Goal: Information Seeking & Learning: Check status

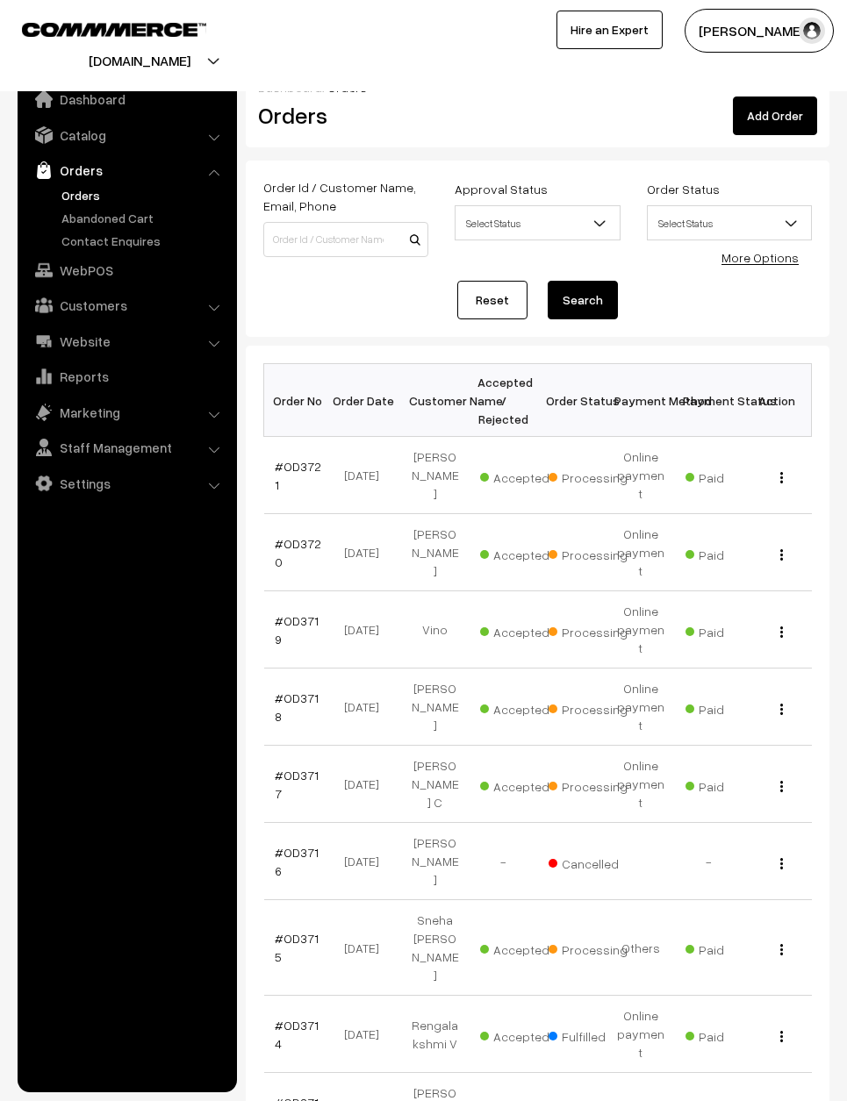
scroll to position [11, 0]
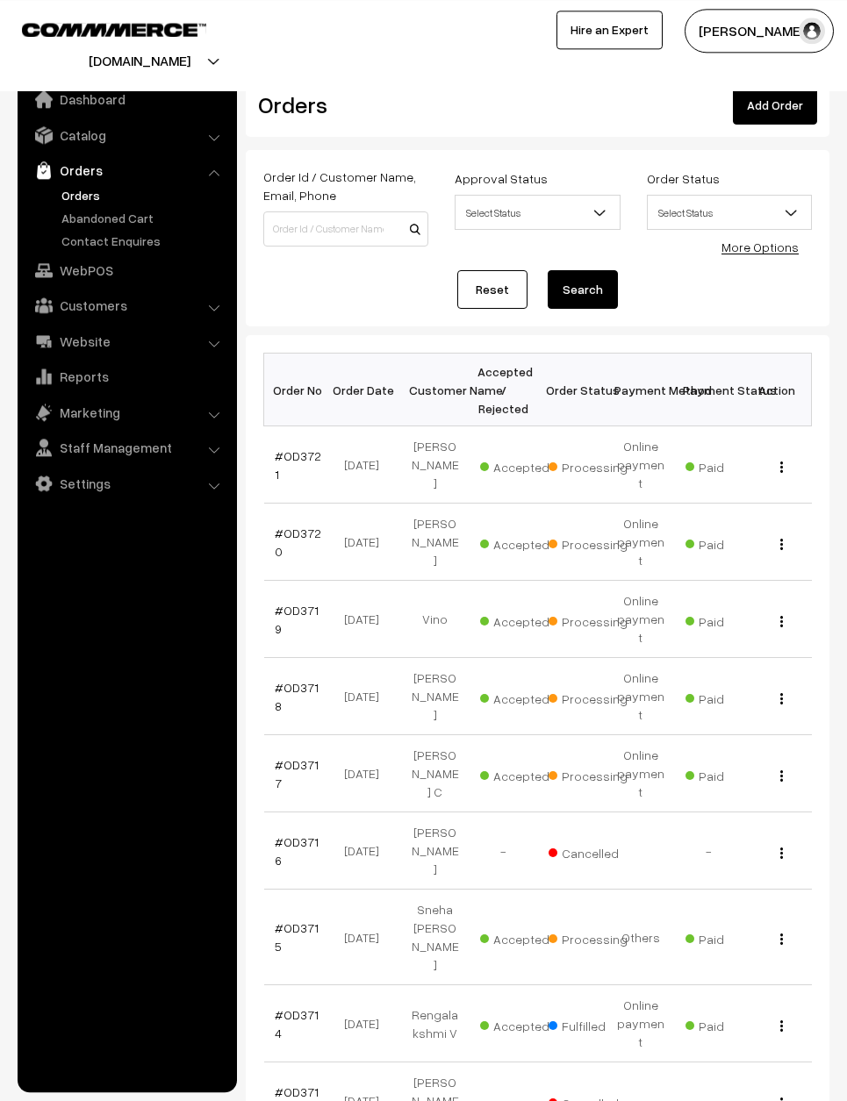
click at [306, 680] on link "#OD3718" at bounding box center [297, 696] width 44 height 33
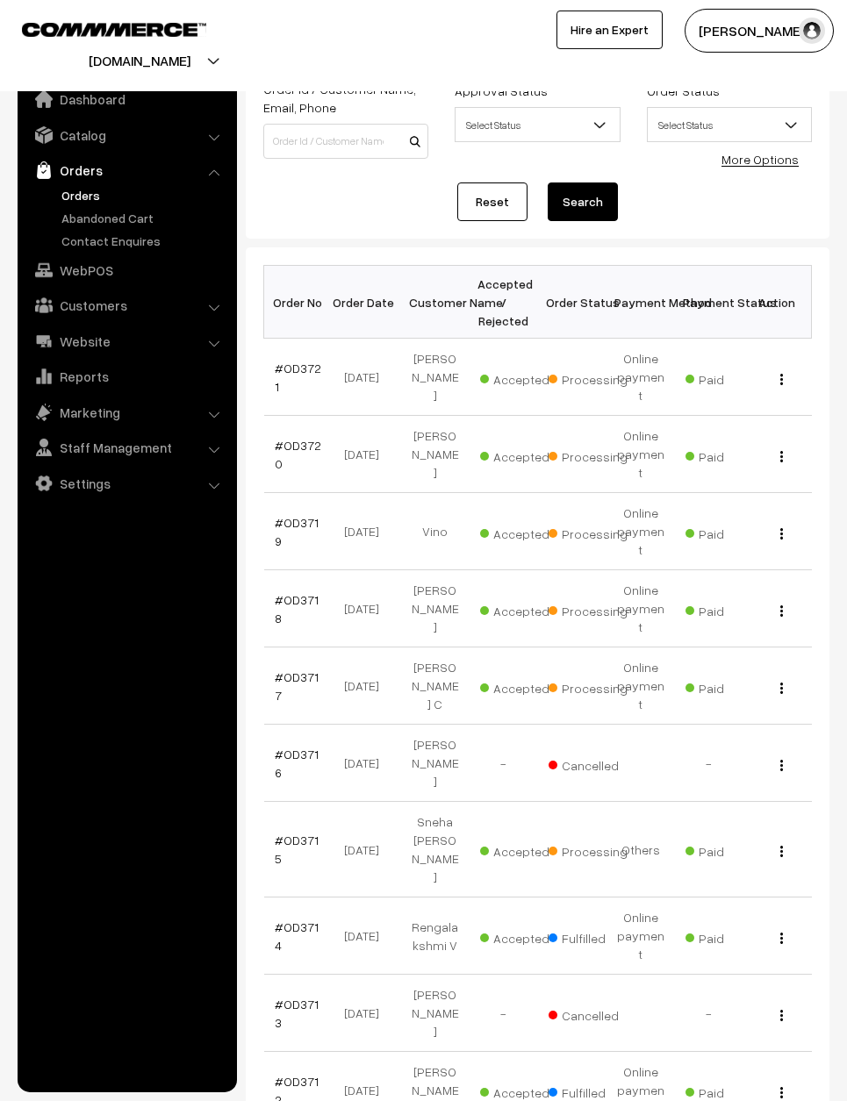
scroll to position [100, 0]
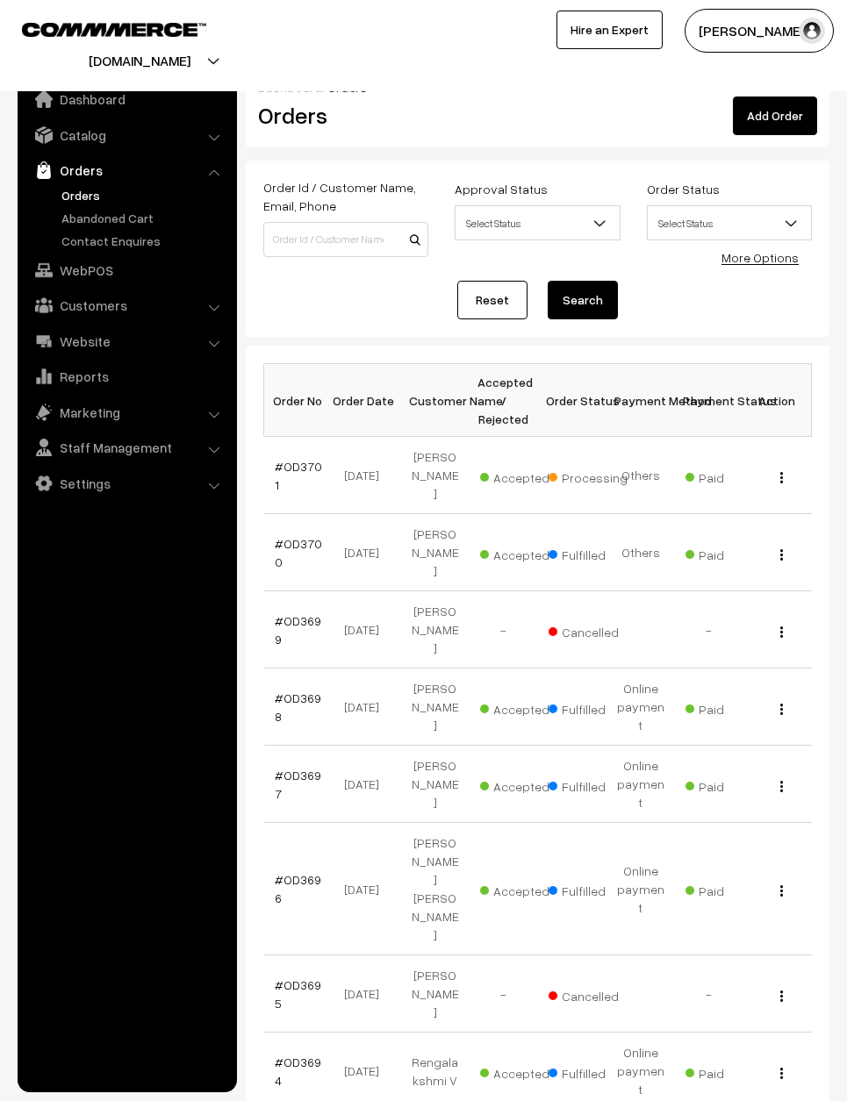
click at [300, 482] on link "#OD3701" at bounding box center [298, 475] width 47 height 33
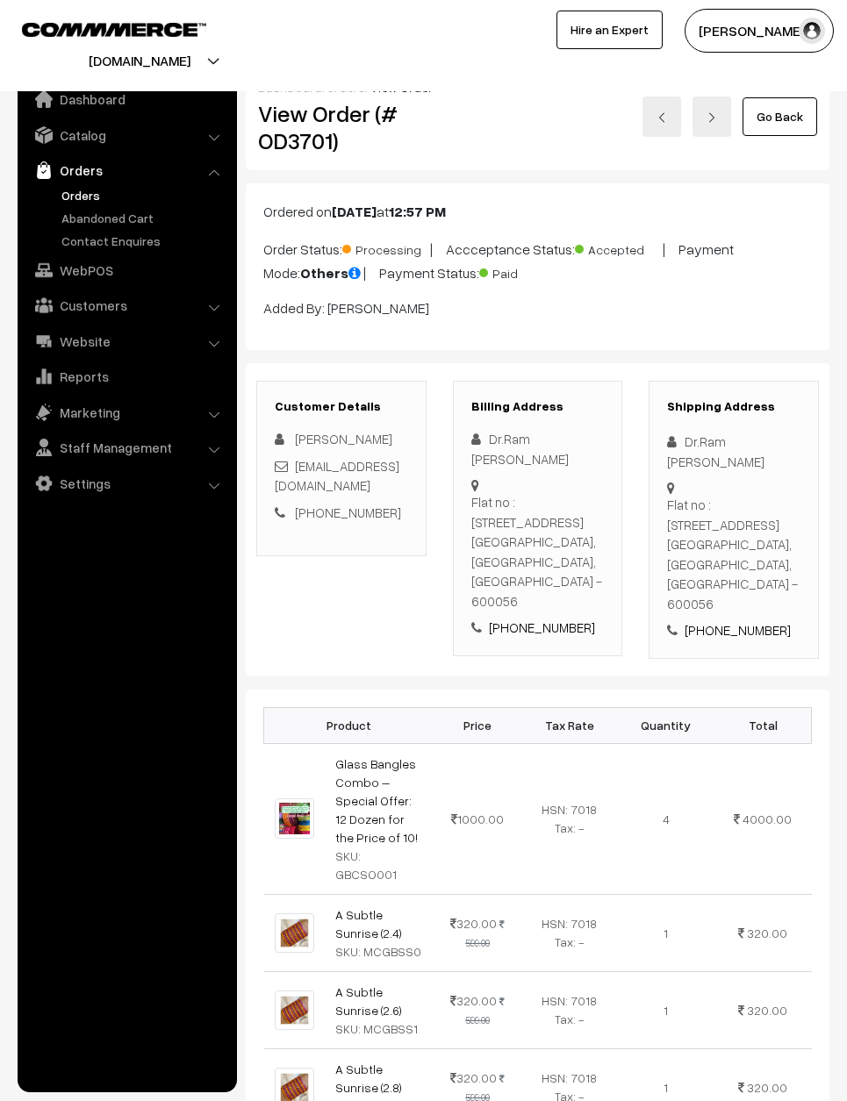
click at [778, 104] on link "Go Back" at bounding box center [779, 116] width 75 height 39
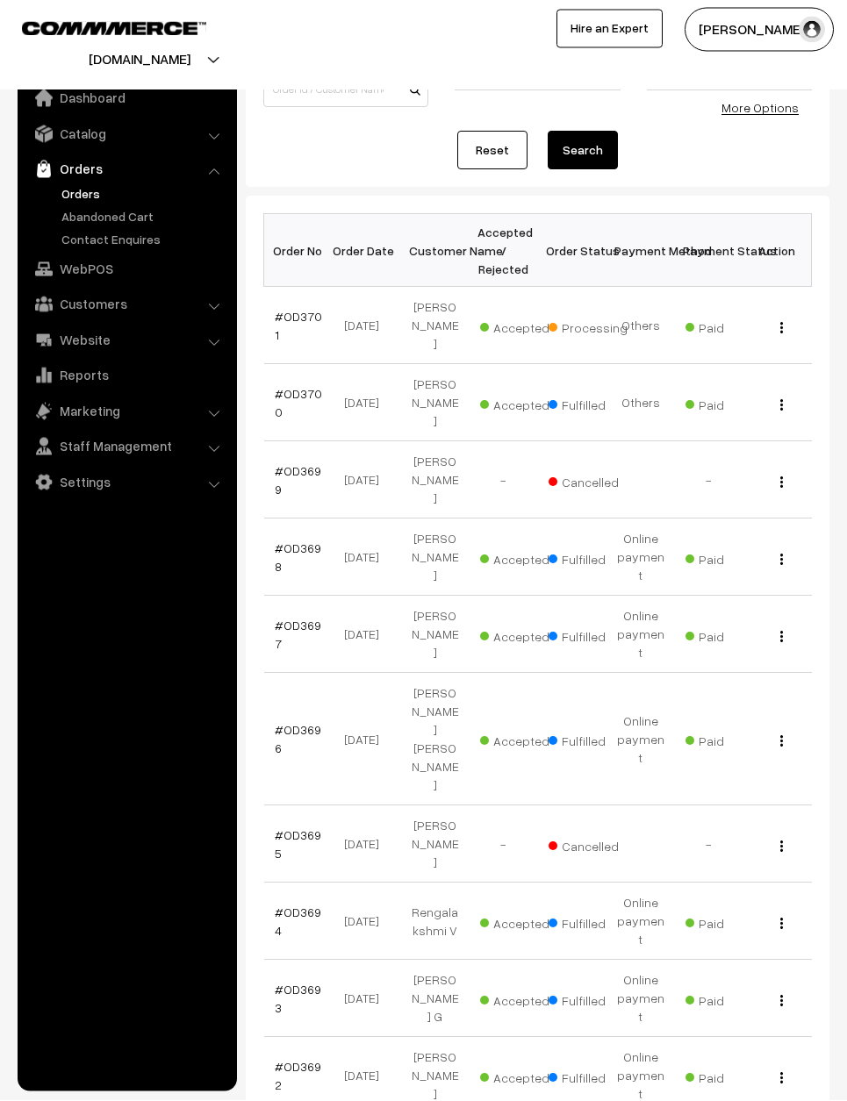
scroll to position [148, 0]
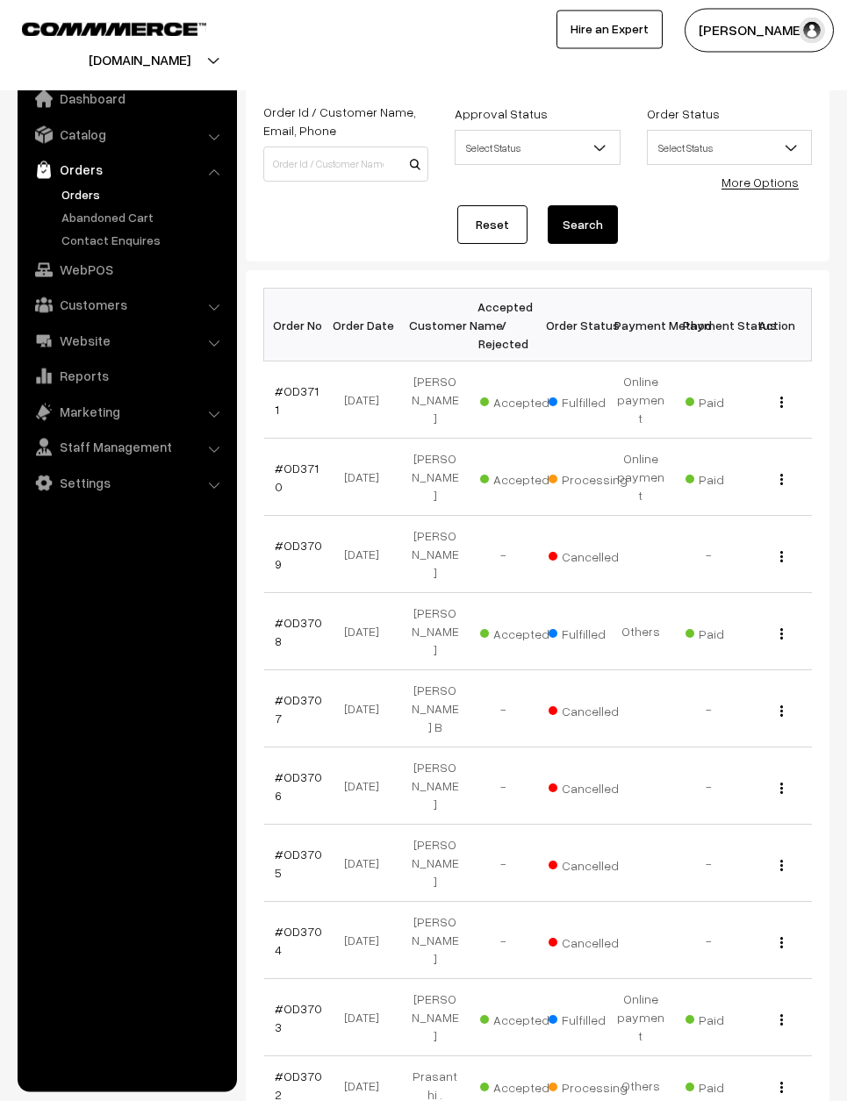
scroll to position [75, 0]
click at [302, 1069] on link "#OD3702" at bounding box center [298, 1085] width 47 height 33
click at [293, 980] on td "#OD3703" at bounding box center [298, 1018] width 68 height 77
click at [275, 1069] on link "#OD3702" at bounding box center [298, 1085] width 47 height 33
click at [297, 1069] on link "#OD3702" at bounding box center [298, 1085] width 47 height 33
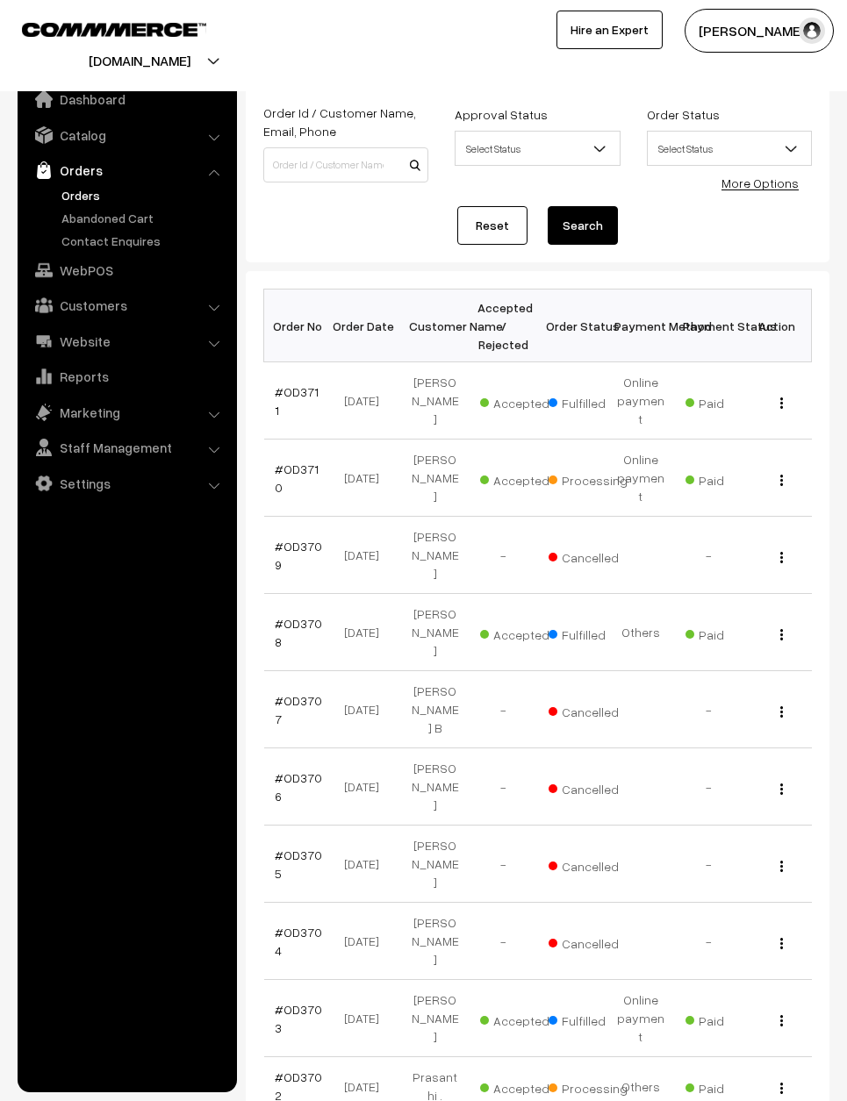
scroll to position [144, 0]
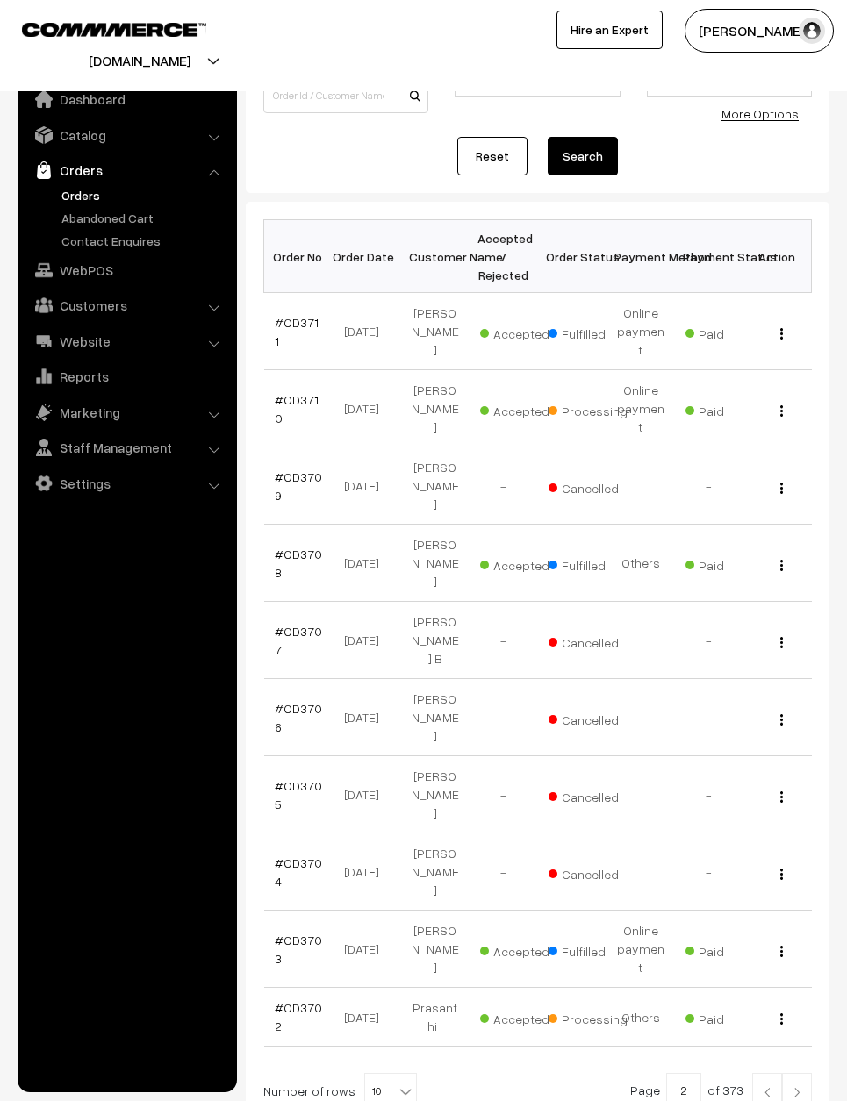
click at [284, 1000] on link "#OD3702" at bounding box center [298, 1016] width 47 height 33
click at [781, 946] on img "button" at bounding box center [781, 951] width 3 height 11
click at [795, 1008] on div "View" at bounding box center [777, 1017] width 47 height 18
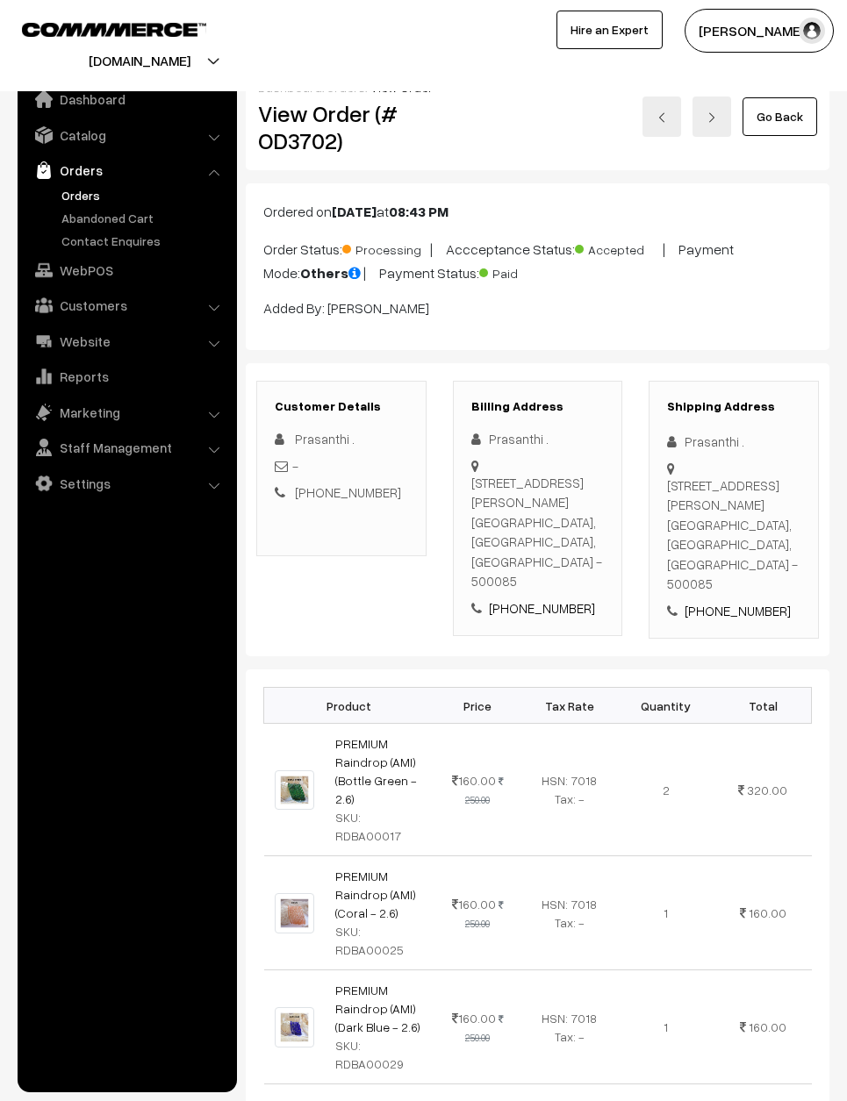
click at [800, 118] on link "Go Back" at bounding box center [779, 116] width 75 height 39
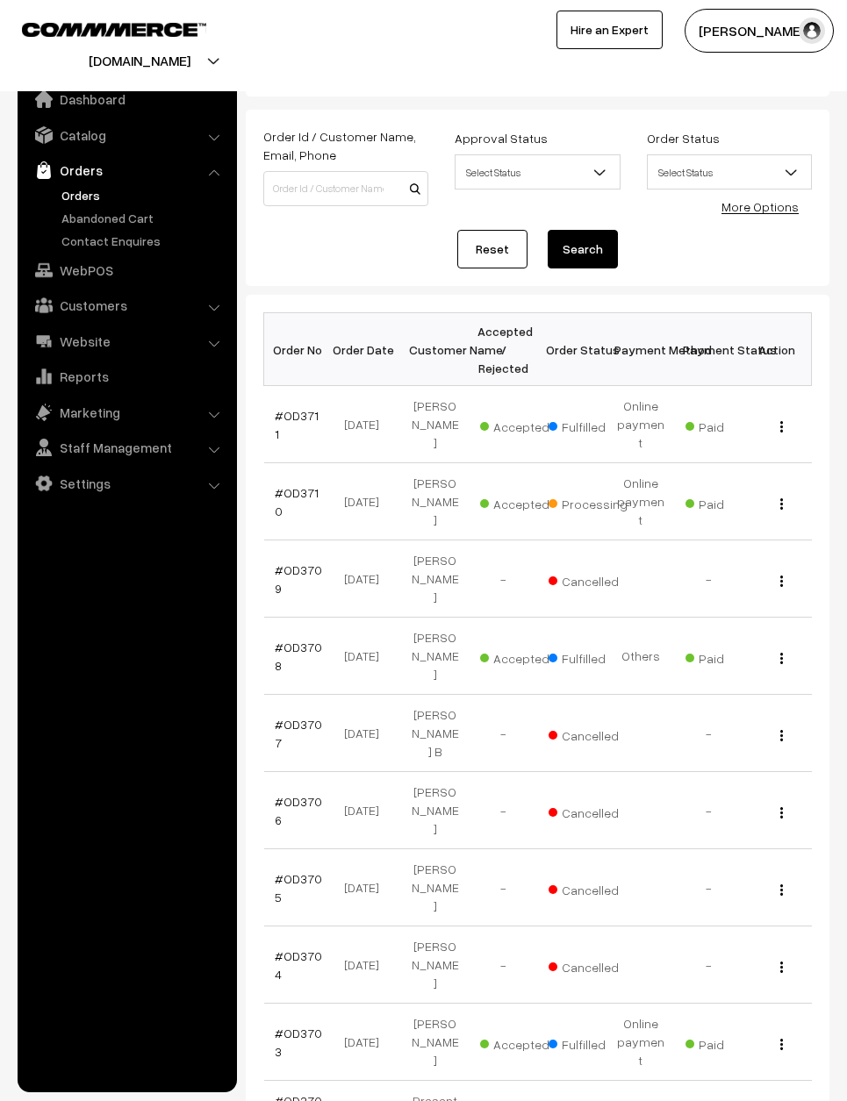
scroll to position [54, 0]
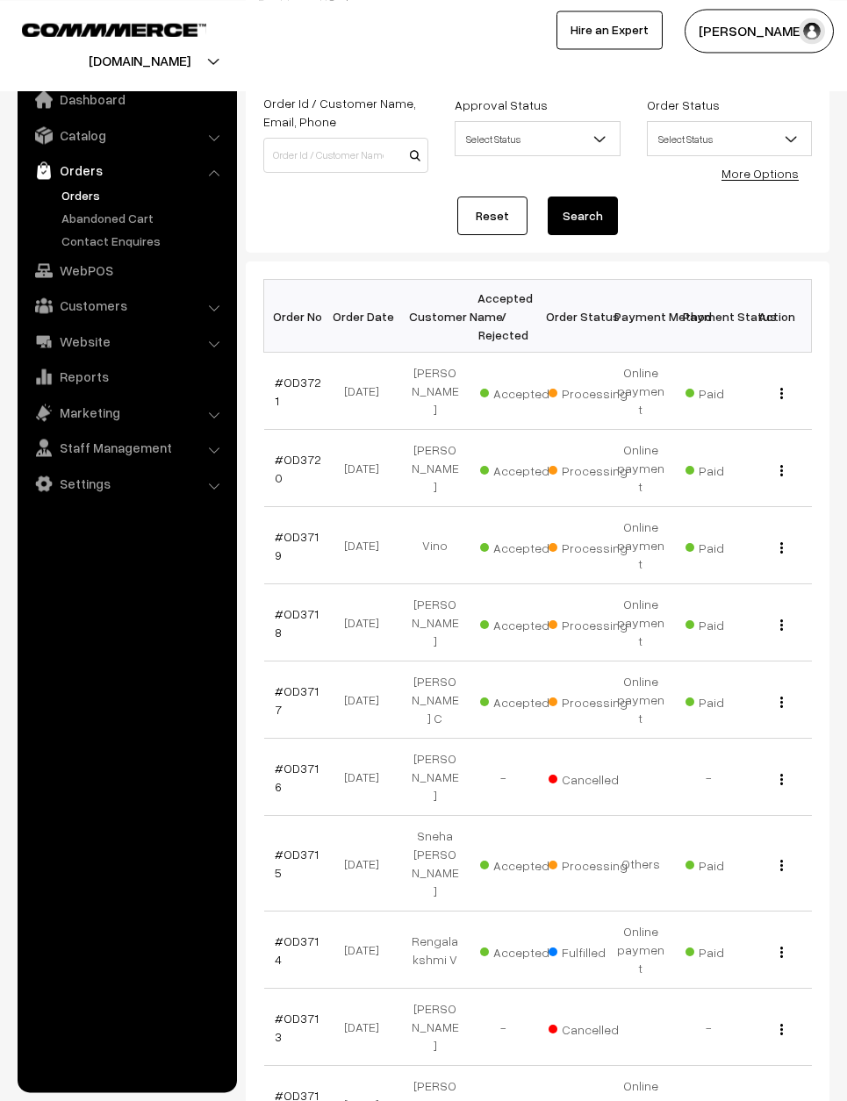
scroll to position [83, 0]
click at [318, 1089] on link "#OD3712" at bounding box center [297, 1105] width 44 height 33
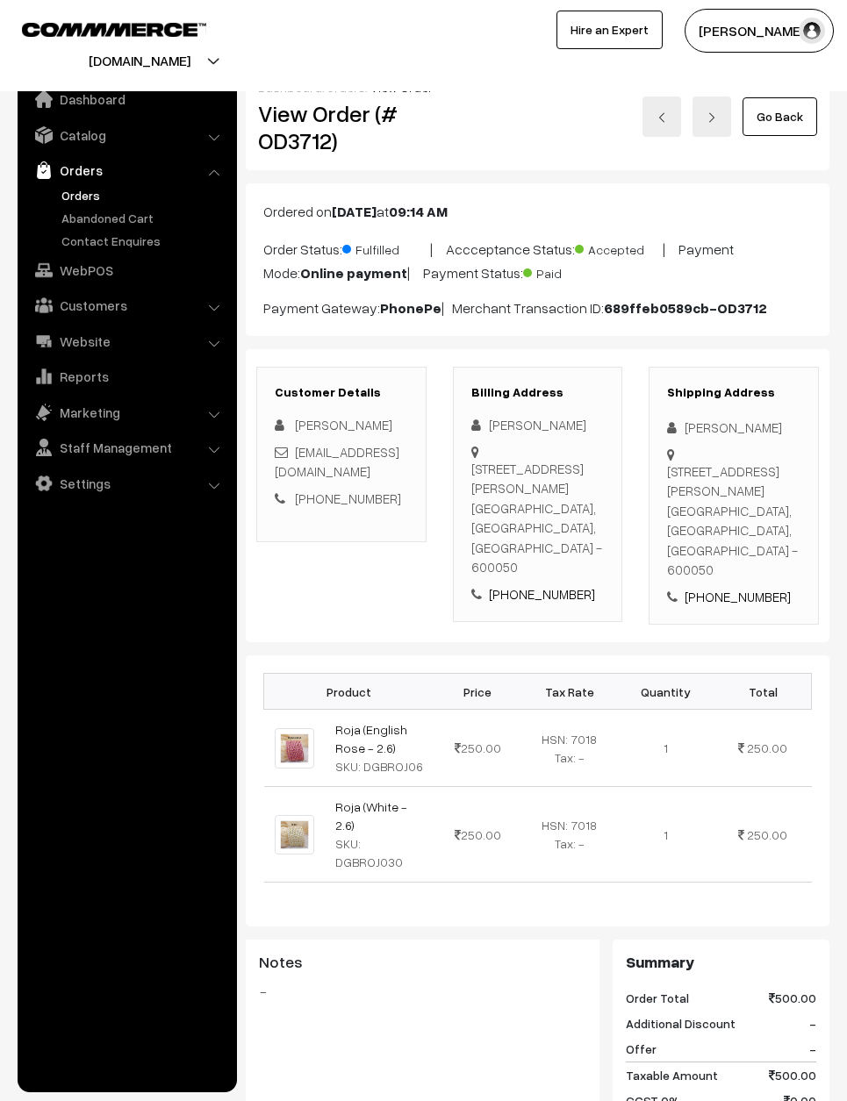
click at [779, 112] on link "Go Back" at bounding box center [779, 116] width 75 height 39
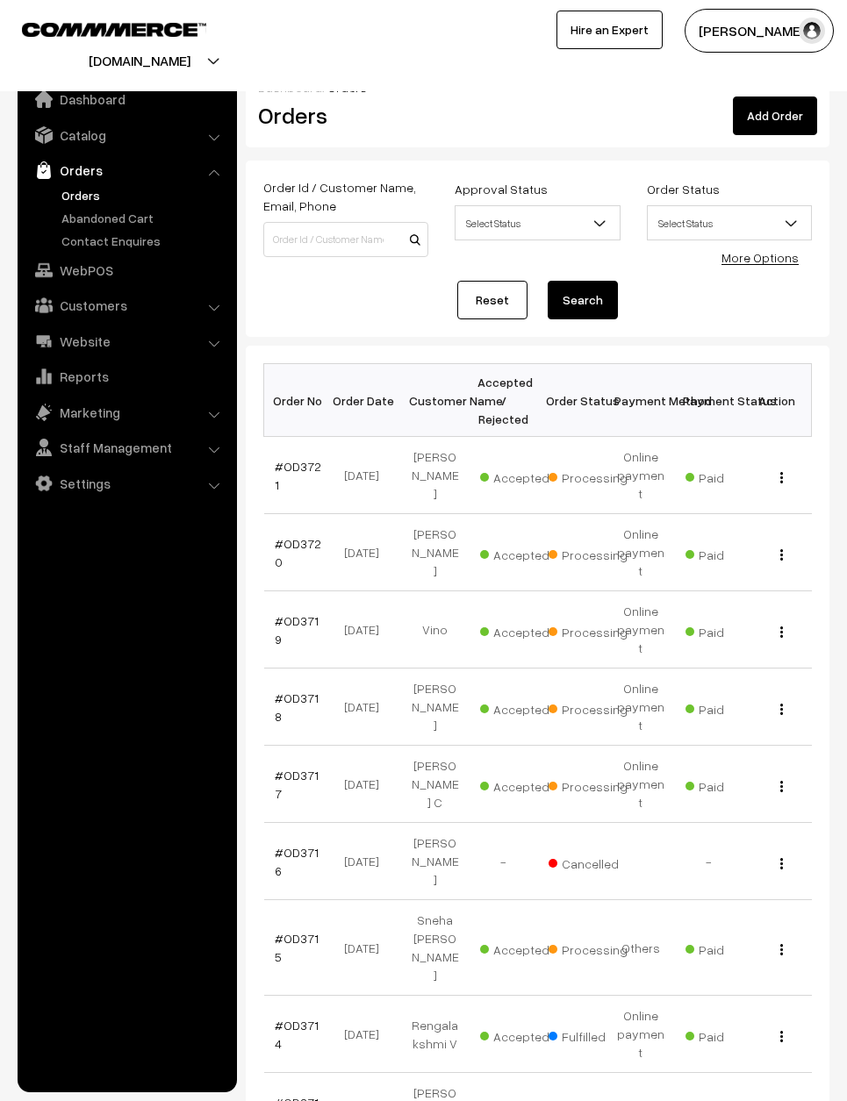
click at [305, 462] on link "#OD3721" at bounding box center [298, 475] width 46 height 33
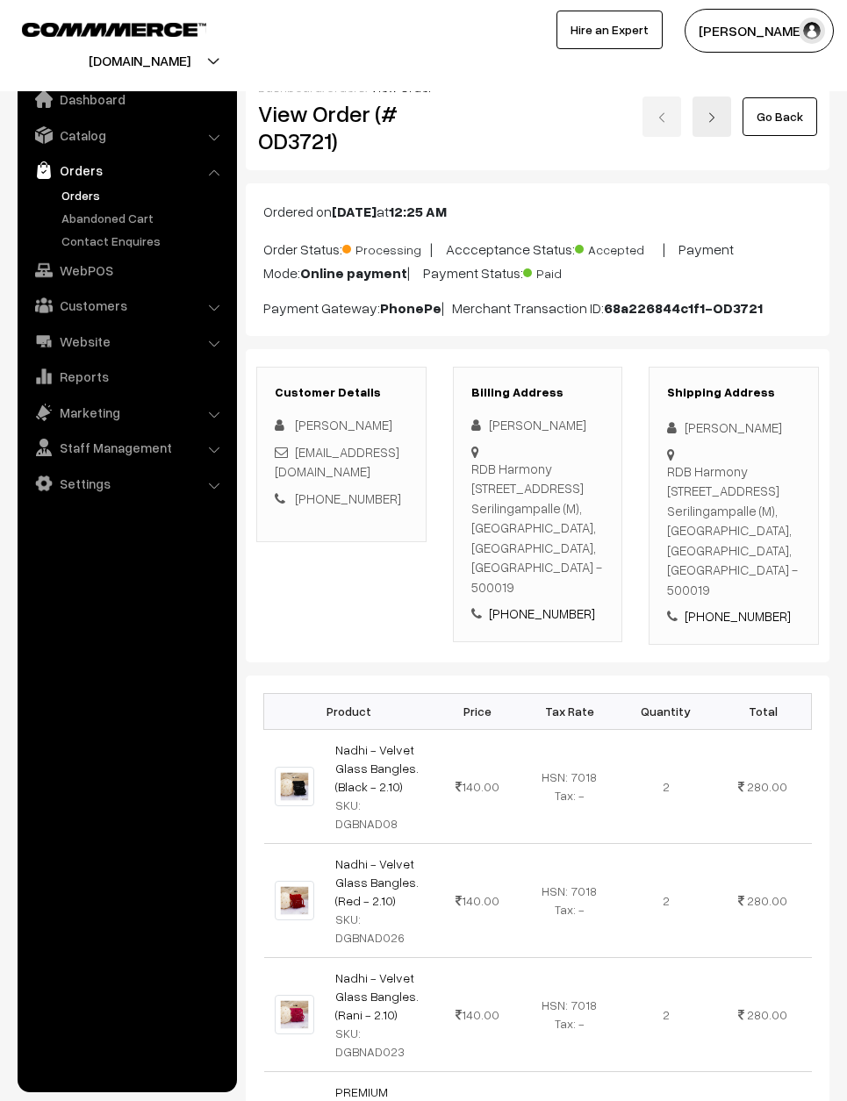
click at [800, 112] on link "Go Back" at bounding box center [779, 116] width 75 height 39
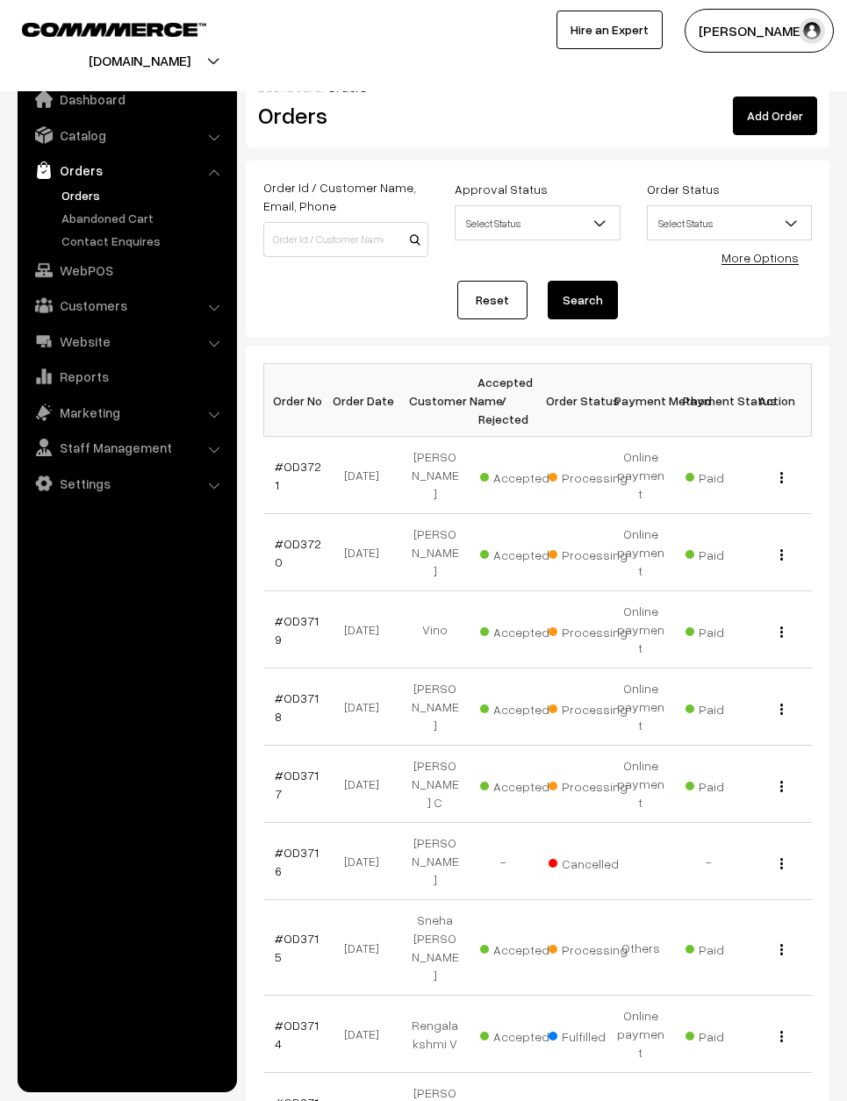
click at [315, 613] on link "#OD3719" at bounding box center [297, 629] width 44 height 33
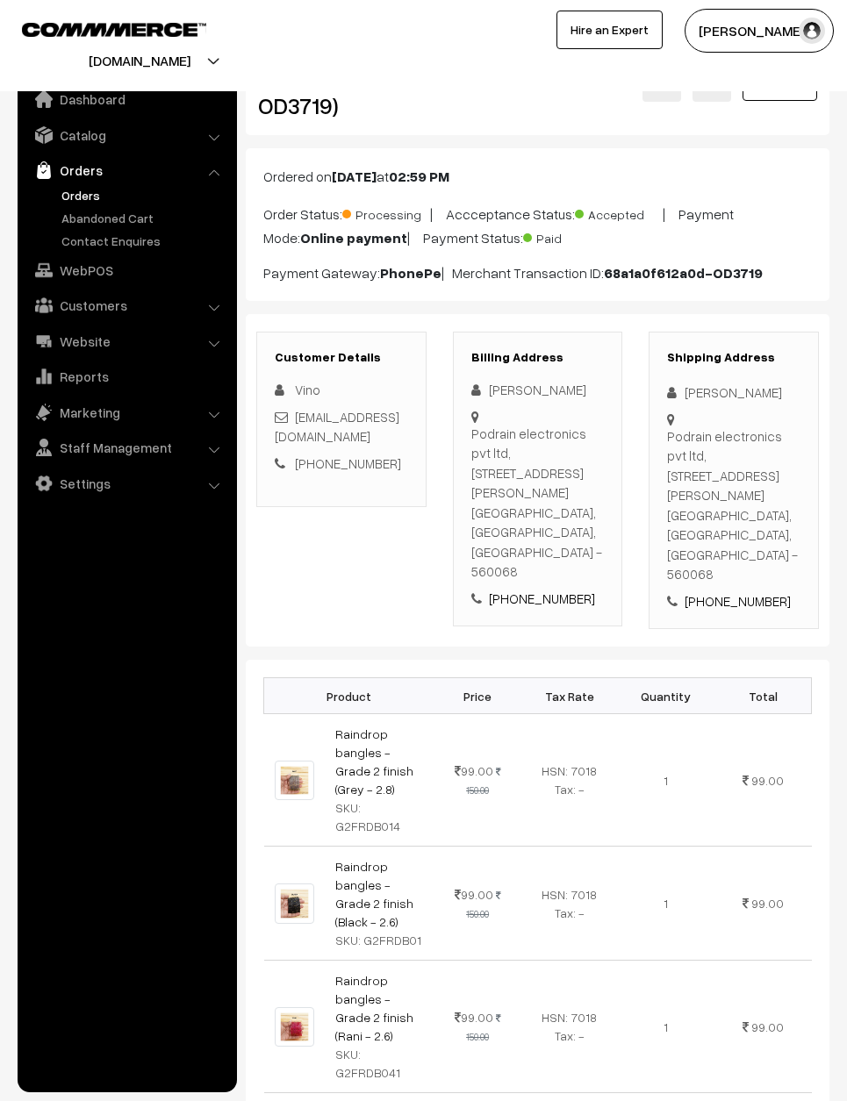
scroll to position [18, 0]
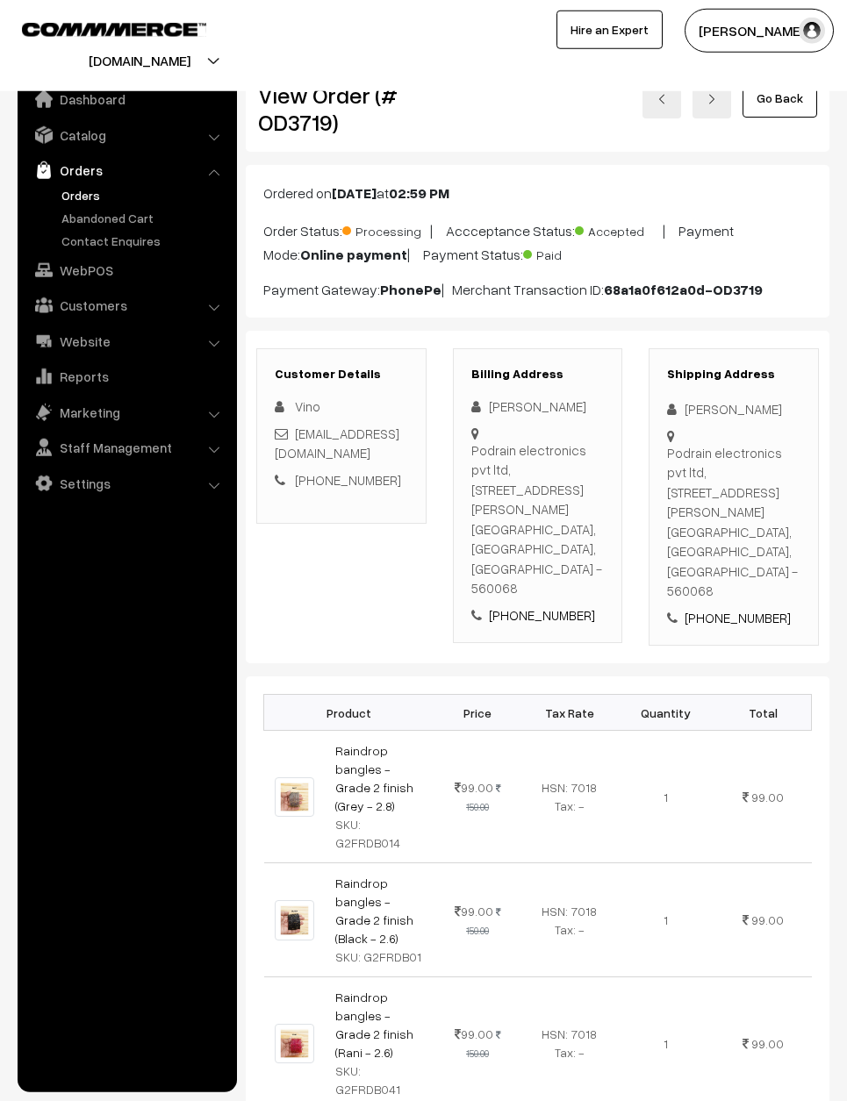
click at [781, 91] on link "Go Back" at bounding box center [779, 98] width 75 height 39
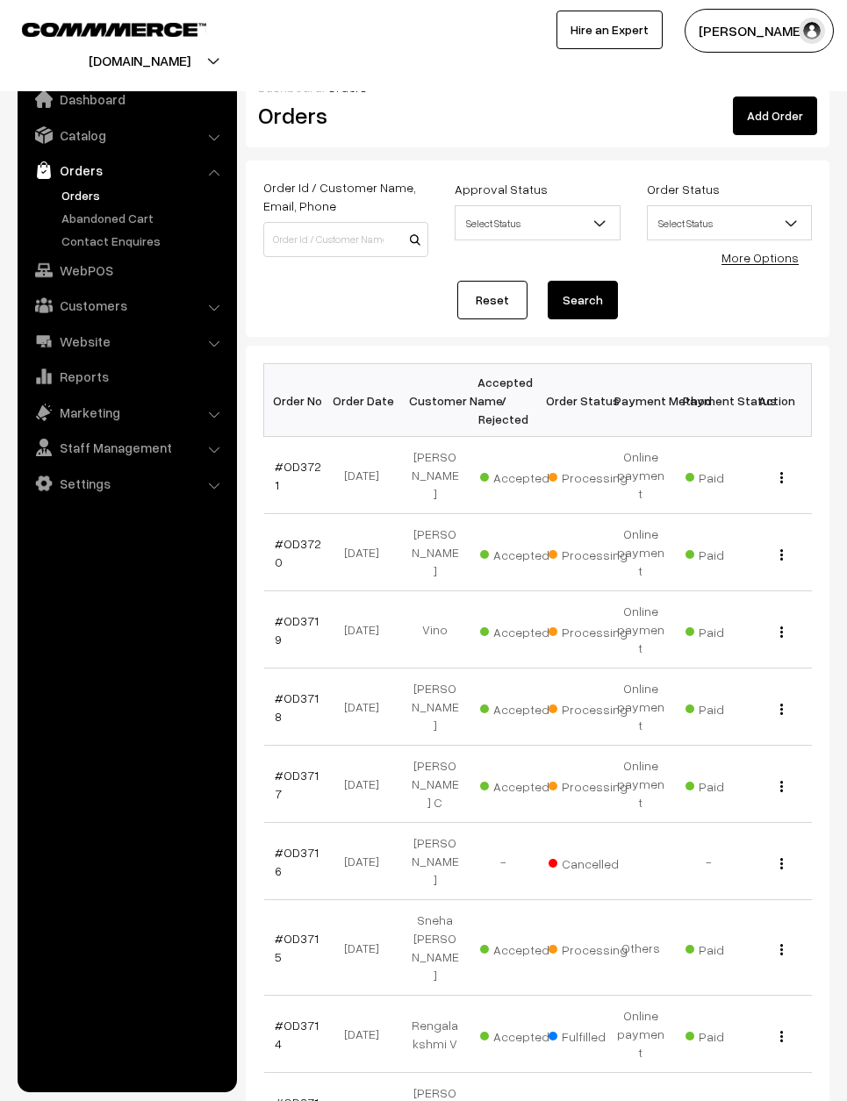
click at [301, 518] on td "#OD3720" at bounding box center [298, 552] width 68 height 77
click at [287, 536] on link "#OD3720" at bounding box center [298, 552] width 46 height 33
click at [386, 551] on td "[DATE]" at bounding box center [366, 552] width 68 height 77
